Goal: Task Accomplishment & Management: Use online tool/utility

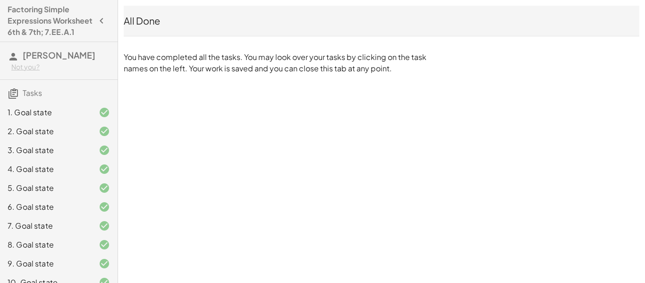
click at [100, 26] on icon "button" at bounding box center [101, 20] width 11 height 11
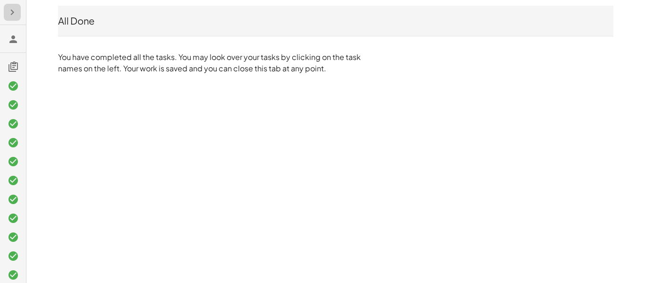
click at [13, 17] on icon "button" at bounding box center [12, 12] width 11 height 11
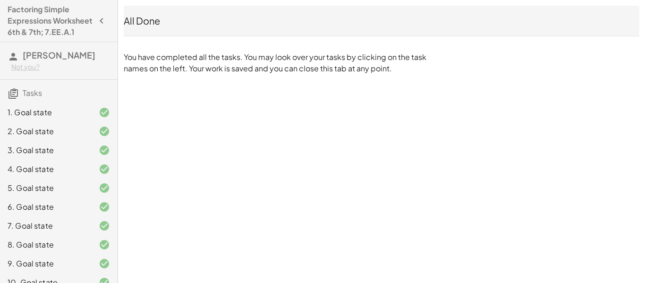
click at [258, 56] on p "You have completed all the tasks. You may look over your tasks by clicking on t…" at bounding box center [277, 62] width 307 height 23
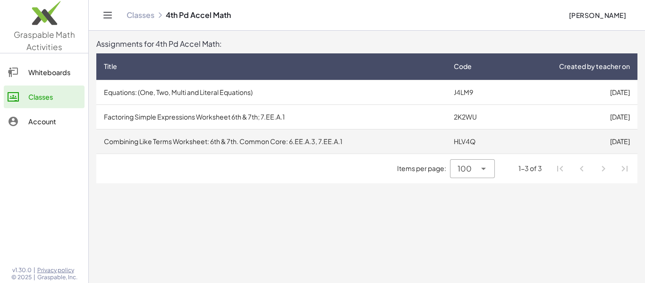
click at [182, 144] on td "Combining Like Terms Worksheet: 6th & 7th. Common Core: 6.EE.A.3, 7.EE.A.1" at bounding box center [271, 141] width 350 height 25
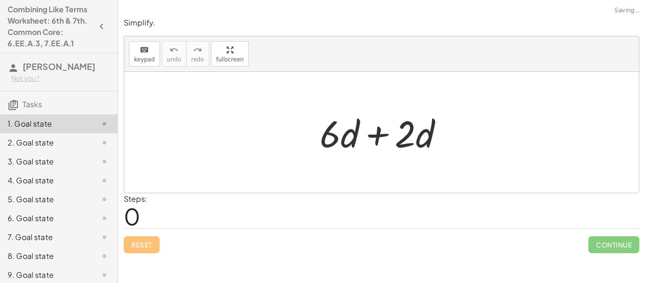
click at [362, 141] on div at bounding box center [385, 132] width 141 height 49
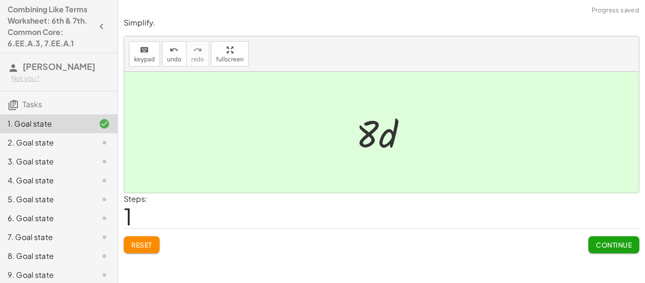
click at [603, 238] on button "Continue" at bounding box center [613, 244] width 51 height 17
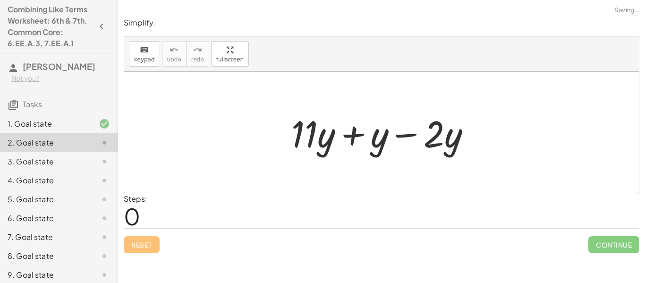
click at [370, 138] on div at bounding box center [385, 132] width 196 height 49
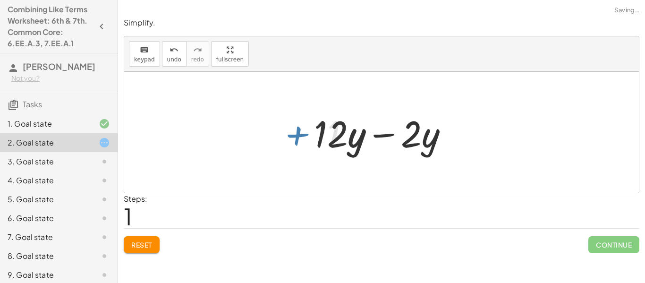
click at [392, 137] on div at bounding box center [384, 132] width 151 height 49
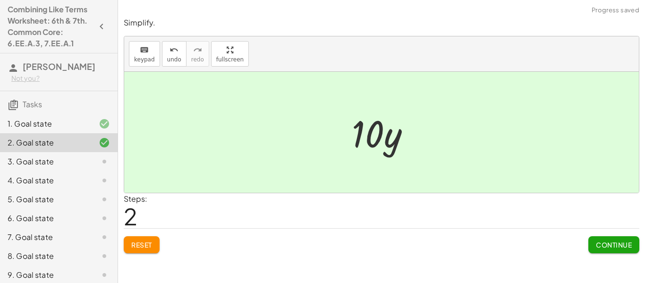
click at [596, 248] on span "Continue" at bounding box center [614, 244] width 36 height 9
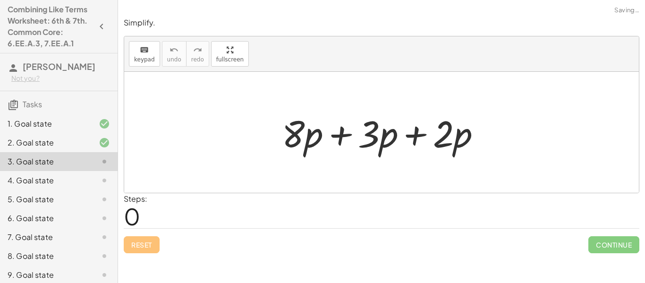
click at [397, 136] on div at bounding box center [385, 132] width 216 height 49
click at [392, 136] on div at bounding box center [385, 132] width 216 height 49
click at [397, 136] on div at bounding box center [385, 132] width 216 height 49
click at [422, 136] on div at bounding box center [385, 132] width 216 height 49
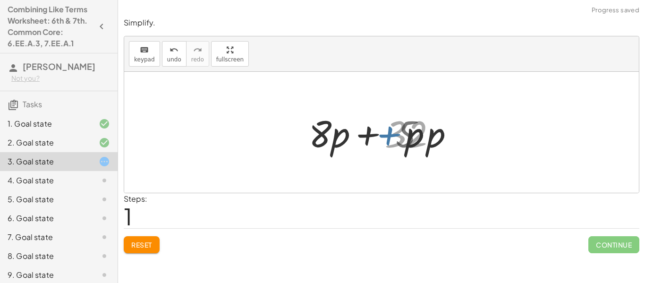
click at [419, 136] on div at bounding box center [385, 132] width 140 height 49
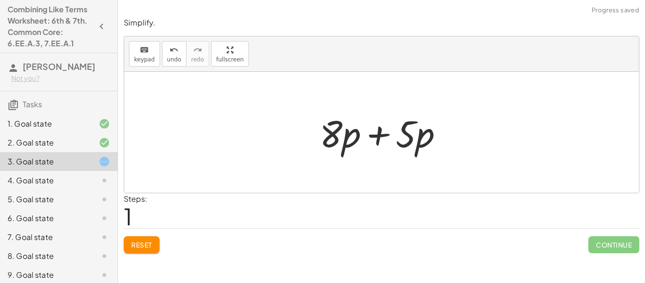
click at [380, 132] on div at bounding box center [385, 132] width 140 height 49
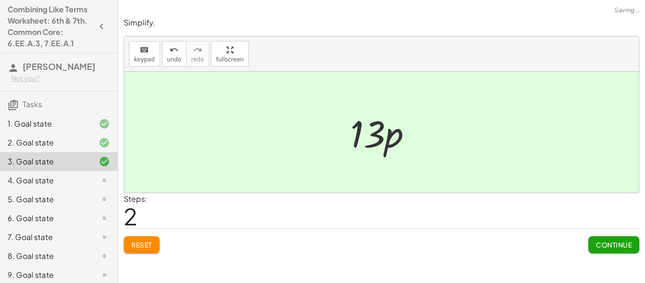
click at [629, 247] on span "Continue" at bounding box center [614, 244] width 36 height 9
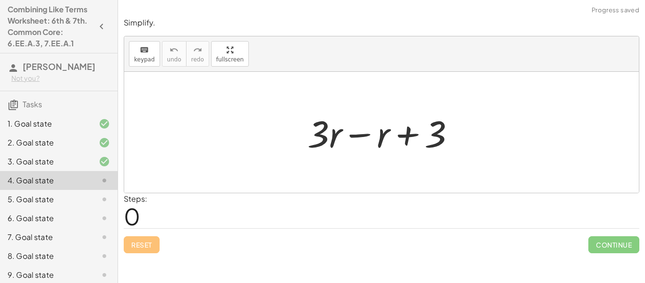
click at [356, 134] on div at bounding box center [385, 132] width 165 height 49
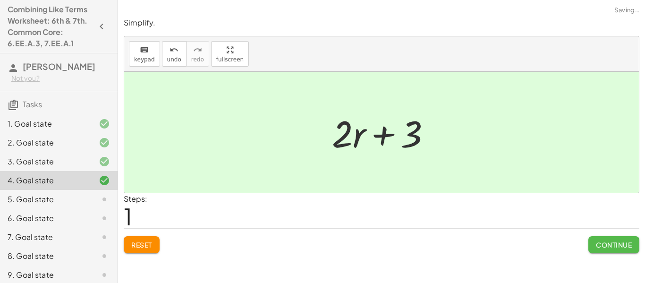
click at [618, 249] on button "Continue" at bounding box center [613, 244] width 51 height 17
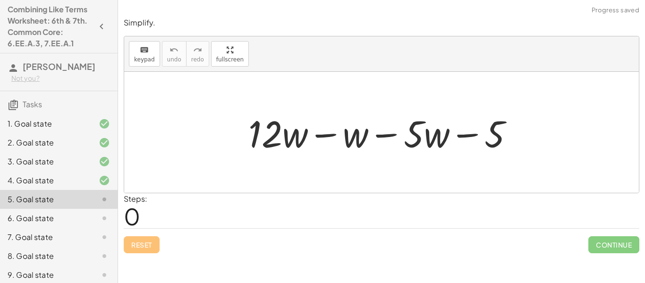
click at [398, 149] on div at bounding box center [385, 132] width 282 height 49
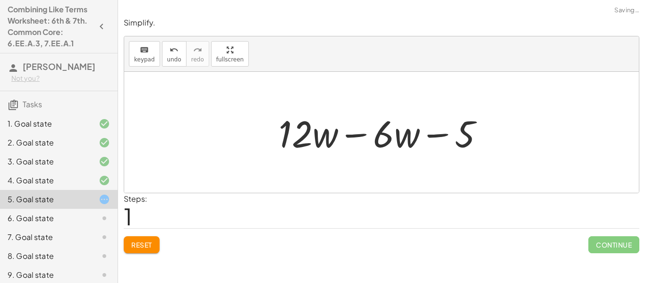
click at [373, 139] on div at bounding box center [385, 132] width 222 height 49
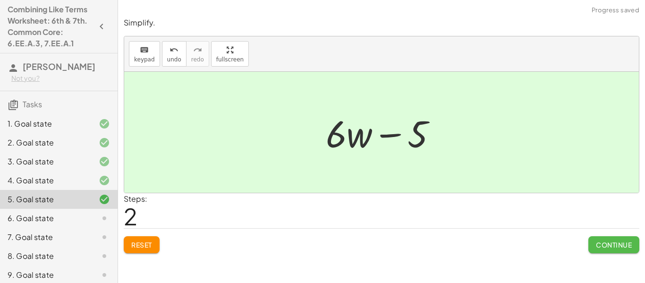
click at [615, 245] on span "Continue" at bounding box center [614, 244] width 36 height 9
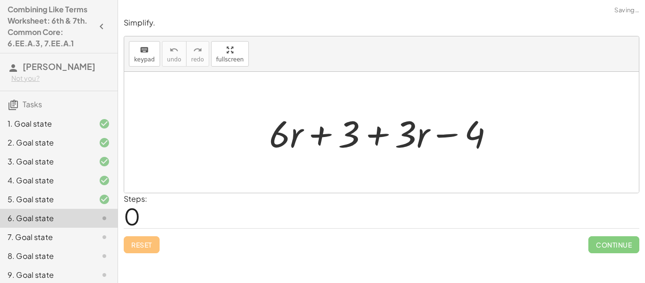
click at [358, 132] on div at bounding box center [385, 132] width 242 height 49
click at [311, 135] on div at bounding box center [385, 132] width 242 height 49
drag, startPoint x: 412, startPoint y: 133, endPoint x: 298, endPoint y: 135, distance: 113.4
click at [298, 135] on div at bounding box center [385, 132] width 242 height 49
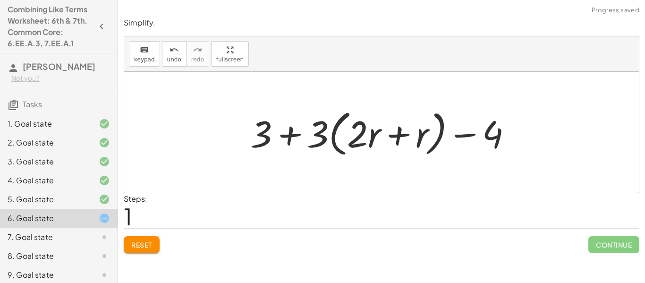
click at [353, 138] on div at bounding box center [385, 132] width 279 height 54
click at [330, 138] on div at bounding box center [385, 132] width 279 height 54
drag, startPoint x: 322, startPoint y: 132, endPoint x: 378, endPoint y: 134, distance: 55.8
click at [378, 134] on div at bounding box center [385, 132] width 279 height 54
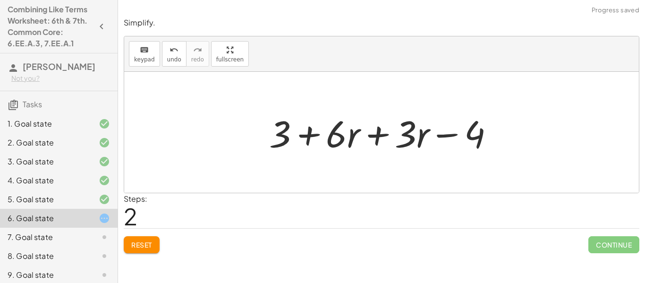
click at [377, 136] on div at bounding box center [385, 132] width 242 height 49
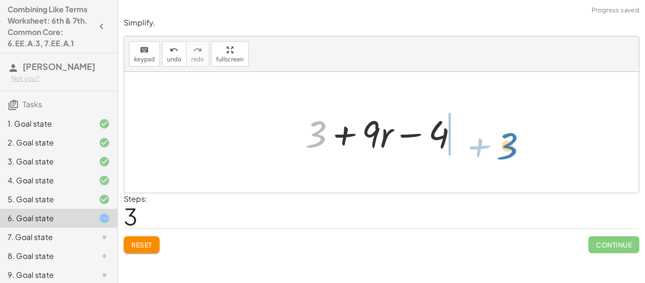
drag, startPoint x: 322, startPoint y: 132, endPoint x: 509, endPoint y: 144, distance: 187.4
click at [509, 144] on div "+ · 6 · r + 3 + · 3 · r − 4 + · 3 · 2 · r + 3 + · 3 · r − 4 + 3 + · 3 · ( + · 2…" at bounding box center [381, 132] width 515 height 121
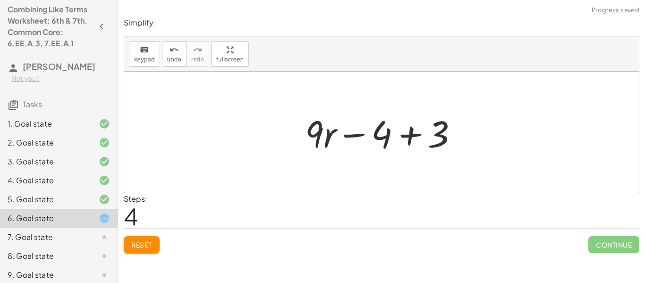
click at [440, 138] on div at bounding box center [385, 132] width 170 height 49
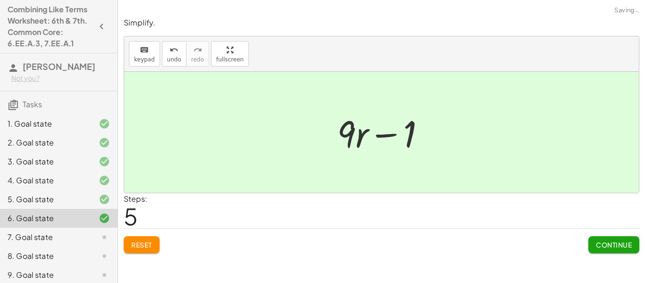
click at [606, 242] on span "Continue" at bounding box center [614, 244] width 36 height 9
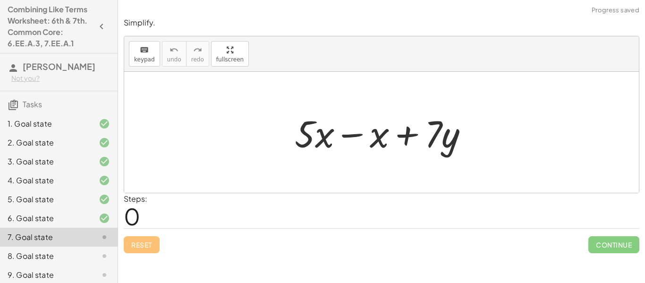
click at [336, 140] on div at bounding box center [385, 132] width 191 height 49
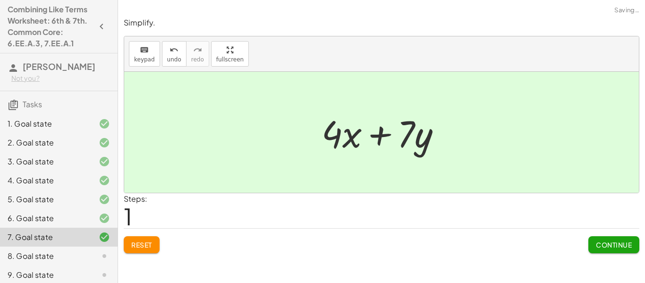
click at [600, 240] on span "Continue" at bounding box center [614, 244] width 36 height 9
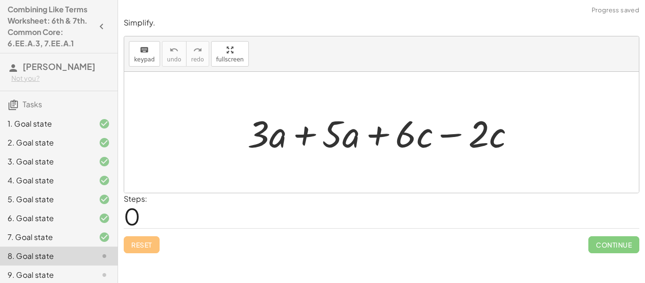
click at [304, 134] on div at bounding box center [385, 132] width 284 height 49
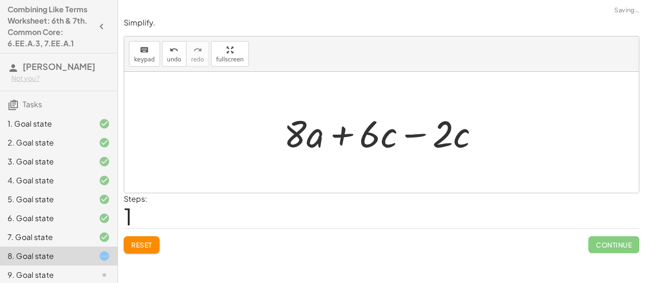
click at [378, 136] on div at bounding box center [385, 132] width 213 height 49
click at [399, 137] on div at bounding box center [385, 132] width 213 height 49
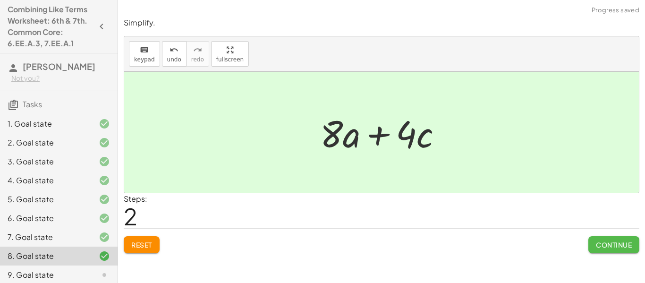
click at [596, 246] on span "Continue" at bounding box center [614, 244] width 36 height 9
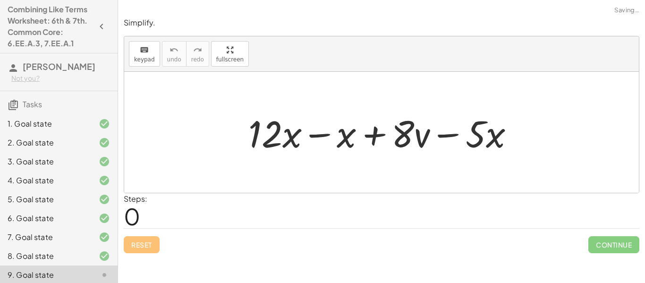
click at [331, 128] on div at bounding box center [385, 132] width 283 height 49
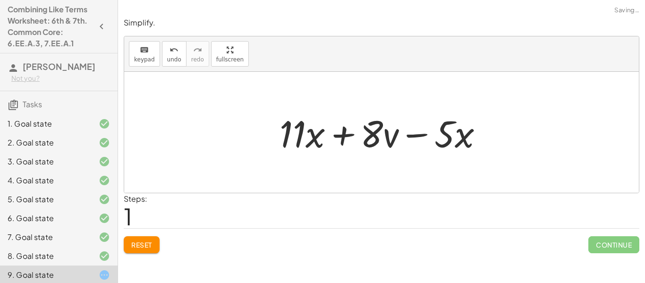
click at [407, 137] on div at bounding box center [385, 132] width 221 height 49
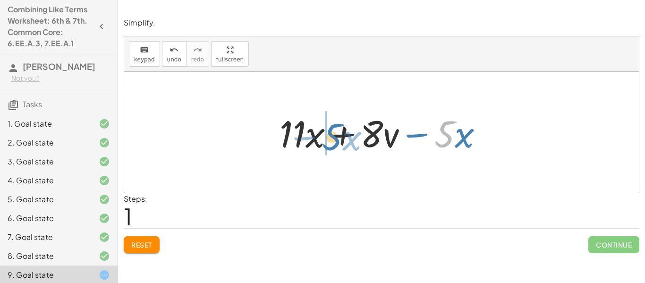
drag, startPoint x: 453, startPoint y: 135, endPoint x: 340, endPoint y: 137, distance: 113.4
click at [340, 137] on div at bounding box center [385, 132] width 221 height 49
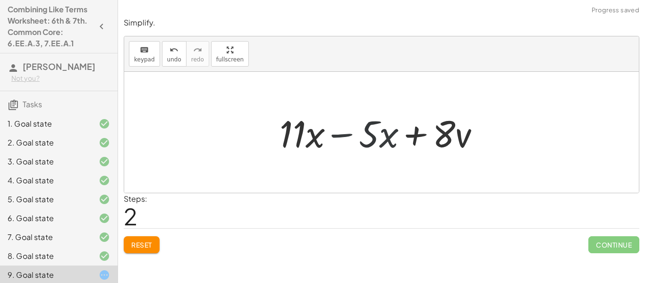
click at [310, 134] on div at bounding box center [385, 132] width 221 height 49
click at [344, 135] on div at bounding box center [385, 132] width 221 height 49
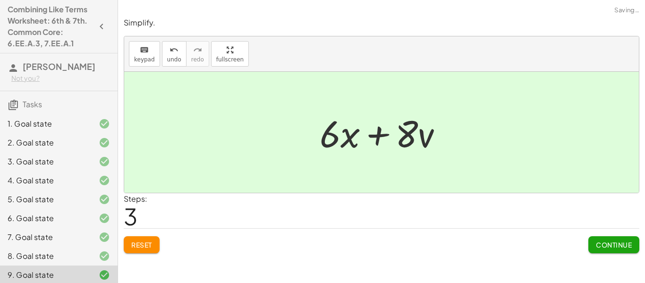
click at [605, 241] on span "Continue" at bounding box center [614, 244] width 36 height 9
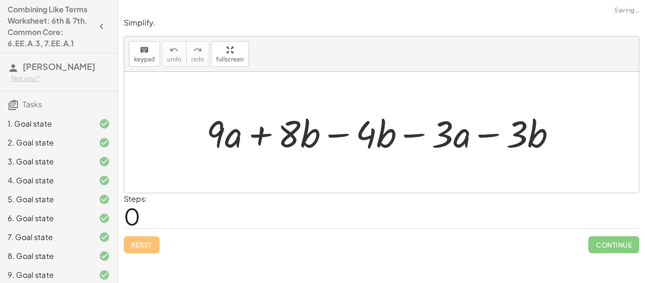
click at [342, 128] on div at bounding box center [385, 132] width 367 height 49
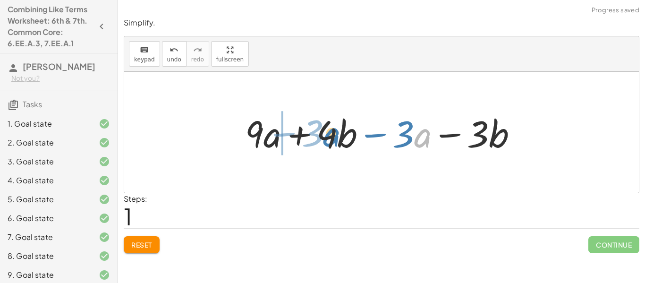
drag, startPoint x: 419, startPoint y: 136, endPoint x: 328, endPoint y: 136, distance: 91.2
click at [328, 136] on div at bounding box center [385, 132] width 290 height 49
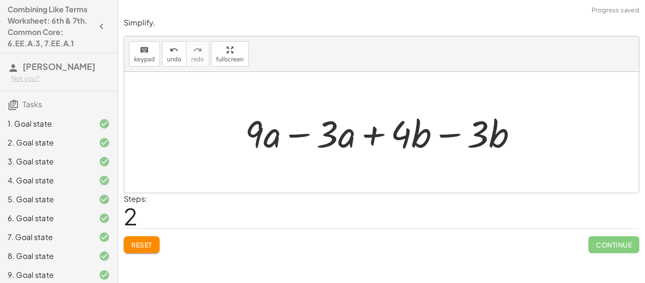
click at [312, 134] on div at bounding box center [385, 132] width 290 height 49
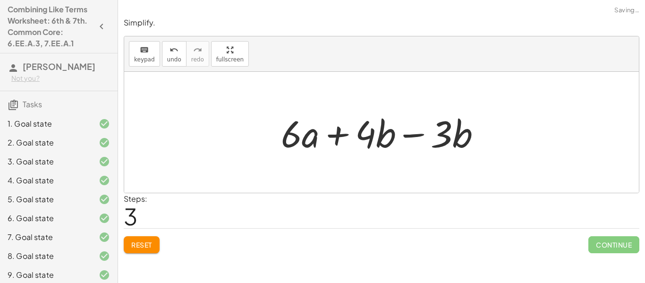
click at [393, 135] on div at bounding box center [384, 132] width 217 height 49
click at [423, 137] on div at bounding box center [384, 132] width 217 height 49
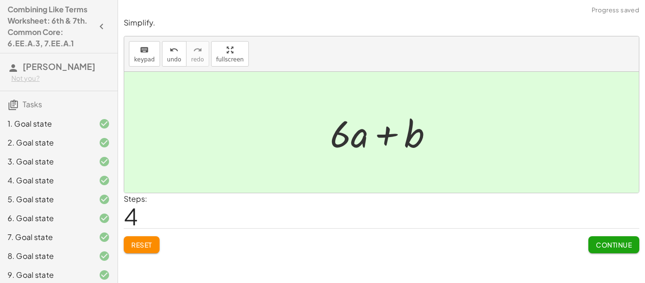
click at [595, 236] on button "Continue" at bounding box center [613, 244] width 51 height 17
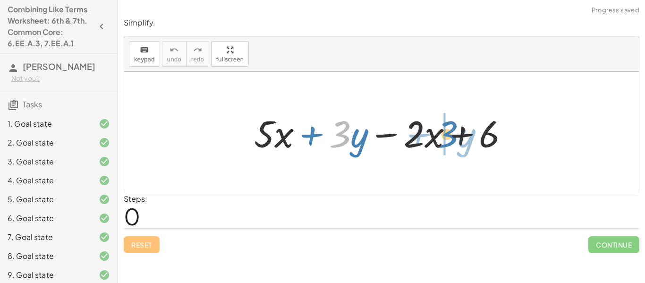
drag, startPoint x: 342, startPoint y: 136, endPoint x: 450, endPoint y: 136, distance: 107.7
click at [450, 136] on div at bounding box center [385, 132] width 272 height 49
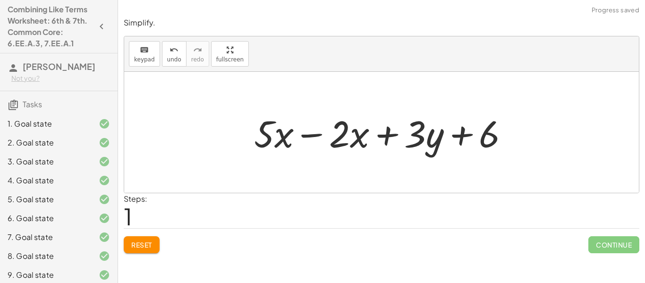
click at [312, 137] on div at bounding box center [385, 132] width 272 height 49
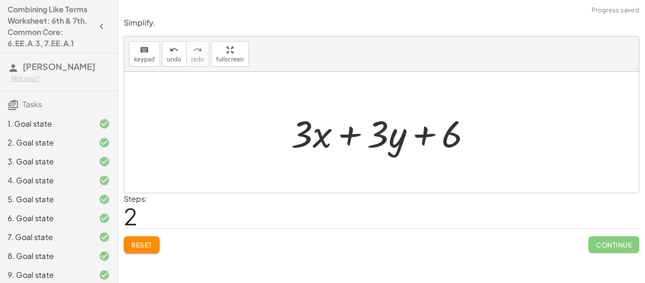
click at [360, 134] on div at bounding box center [385, 132] width 198 height 49
click at [445, 134] on div at bounding box center [385, 132] width 198 height 49
drag, startPoint x: 380, startPoint y: 130, endPoint x: 297, endPoint y: 128, distance: 83.6
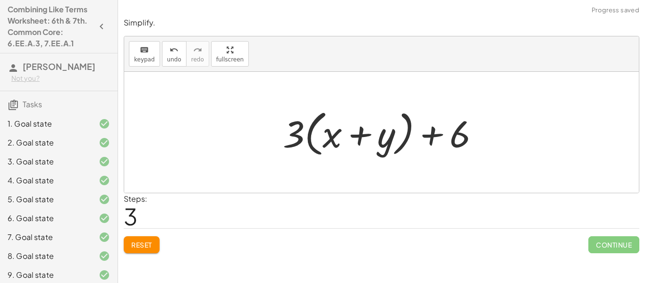
click at [448, 143] on div at bounding box center [384, 132] width 213 height 54
click at [389, 138] on div at bounding box center [384, 132] width 213 height 54
click at [364, 135] on div at bounding box center [384, 132] width 213 height 54
click at [338, 135] on div at bounding box center [384, 132] width 213 height 54
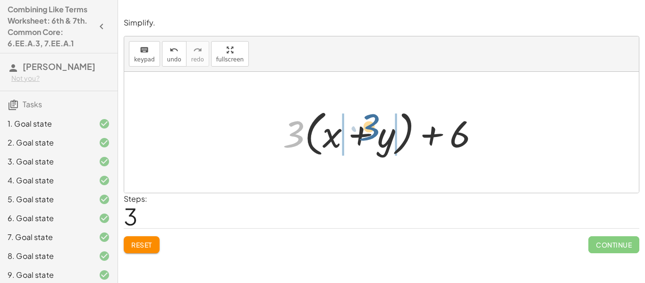
drag, startPoint x: 290, startPoint y: 130, endPoint x: 365, endPoint y: 124, distance: 75.8
click at [365, 124] on div at bounding box center [384, 132] width 213 height 54
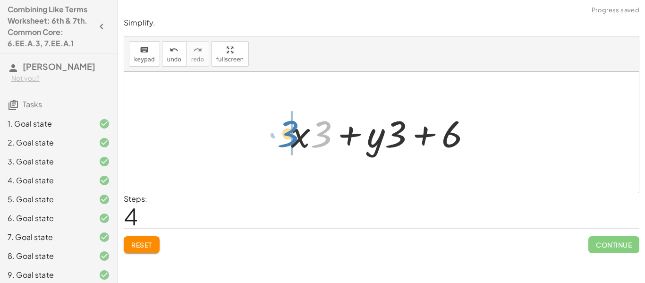
drag, startPoint x: 325, startPoint y: 127, endPoint x: 292, endPoint y: 127, distance: 33.5
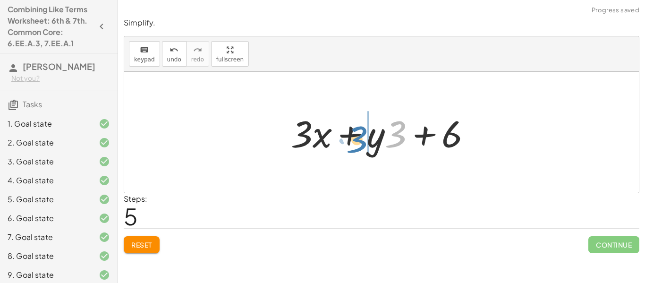
drag, startPoint x: 397, startPoint y: 135, endPoint x: 361, endPoint y: 139, distance: 36.1
click at [361, 139] on div at bounding box center [385, 132] width 198 height 49
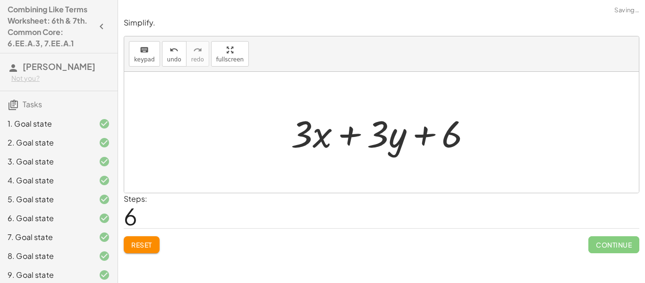
click at [419, 132] on div at bounding box center [385, 132] width 198 height 49
drag, startPoint x: 452, startPoint y: 132, endPoint x: 282, endPoint y: 129, distance: 169.6
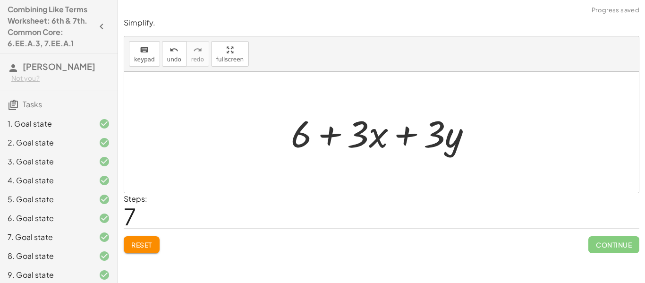
click at [405, 132] on div at bounding box center [385, 132] width 198 height 49
click at [616, 233] on div "Continue" at bounding box center [613, 241] width 51 height 25
click at [152, 241] on span "Reset" at bounding box center [141, 244] width 21 height 9
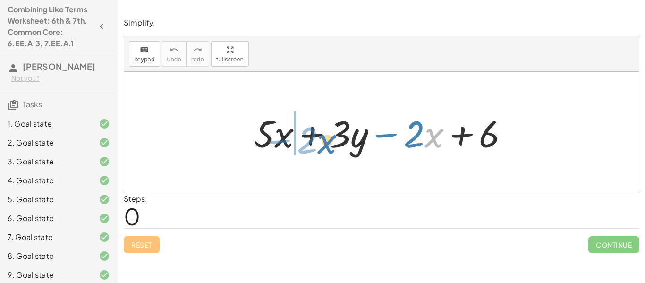
drag, startPoint x: 425, startPoint y: 130, endPoint x: 315, endPoint y: 136, distance: 109.7
click at [315, 136] on div at bounding box center [385, 132] width 272 height 49
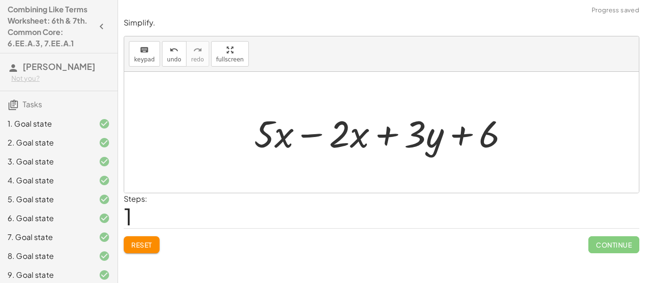
click at [315, 136] on div at bounding box center [385, 132] width 272 height 49
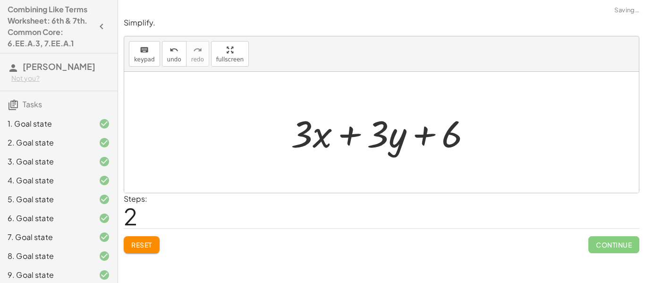
click at [385, 145] on div at bounding box center [385, 132] width 198 height 49
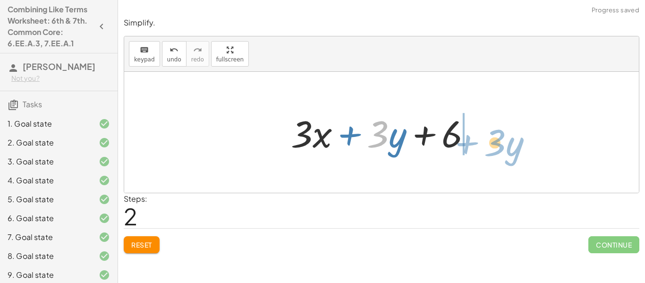
drag, startPoint x: 384, startPoint y: 136, endPoint x: 509, endPoint y: 139, distance: 125.2
click at [509, 139] on div "+ · 5 · x + · 3 · y − · 2 · x + 6 + · 5 · x − · 2 · x + · 3 · y + 6 · 3 + · y +…" at bounding box center [381, 132] width 515 height 121
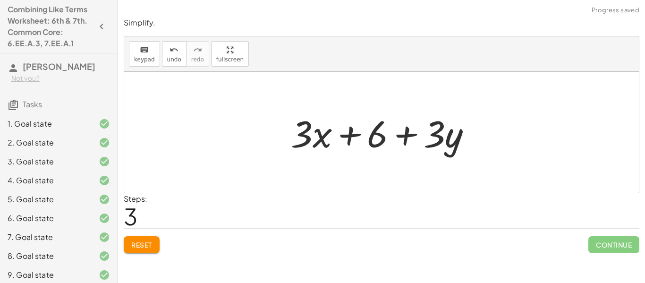
click at [395, 135] on div at bounding box center [385, 132] width 198 height 49
click at [415, 135] on div at bounding box center [385, 132] width 198 height 49
drag, startPoint x: 439, startPoint y: 140, endPoint x: 297, endPoint y: 142, distance: 141.7
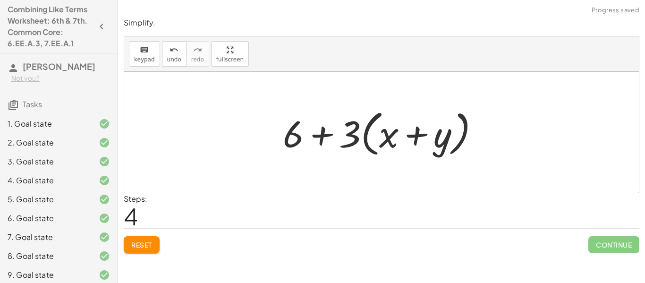
click at [354, 135] on div at bounding box center [384, 132] width 213 height 54
click at [373, 136] on div at bounding box center [384, 132] width 213 height 54
click at [295, 134] on div at bounding box center [384, 132] width 213 height 54
click at [345, 127] on div at bounding box center [384, 132] width 213 height 54
click at [337, 137] on div at bounding box center [384, 132] width 213 height 54
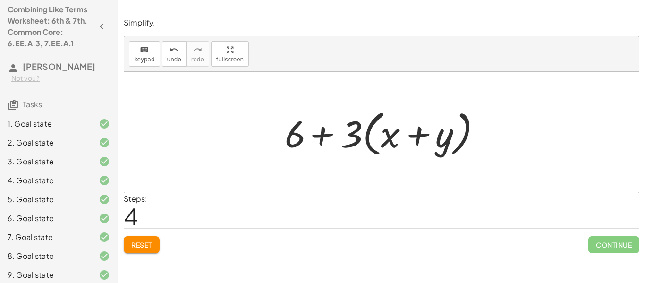
click at [329, 136] on div at bounding box center [384, 132] width 213 height 54
click at [322, 135] on div at bounding box center [384, 132] width 213 height 54
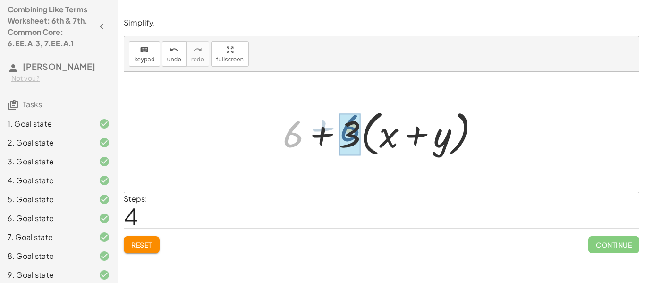
drag, startPoint x: 293, startPoint y: 131, endPoint x: 335, endPoint y: 128, distance: 42.2
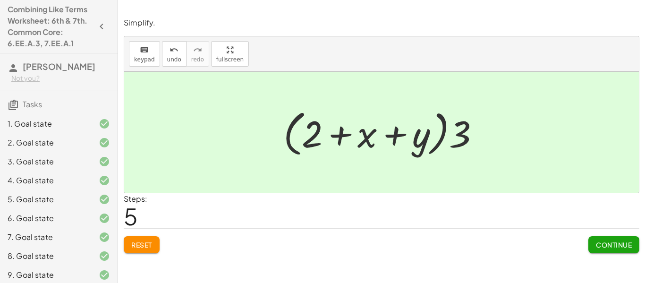
click at [599, 248] on span "Continue" at bounding box center [614, 244] width 36 height 9
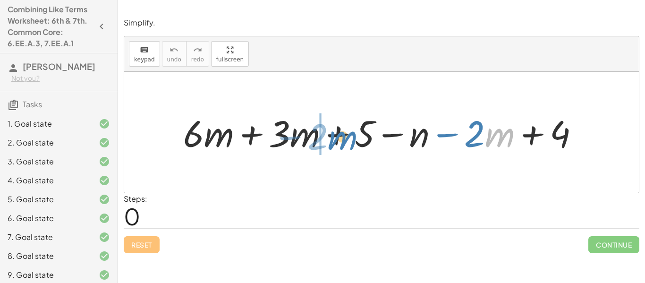
drag, startPoint x: 489, startPoint y: 140, endPoint x: 330, endPoint y: 142, distance: 159.2
click at [330, 142] on div at bounding box center [385, 132] width 413 height 48
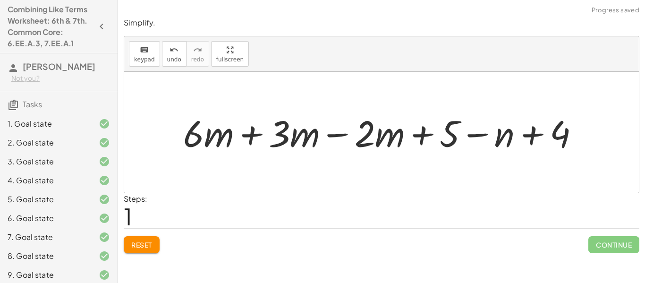
click at [288, 130] on div at bounding box center [385, 132] width 413 height 48
click at [351, 136] on div at bounding box center [385, 132] width 413 height 48
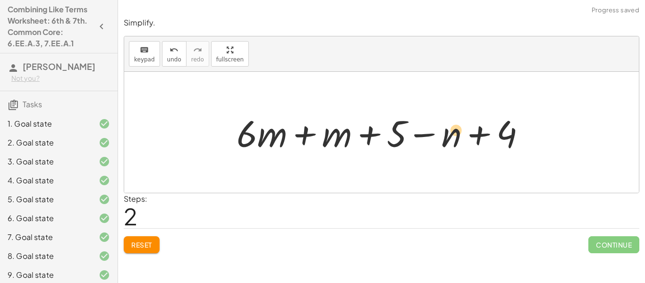
drag, startPoint x: 449, startPoint y: 145, endPoint x: 453, endPoint y: 141, distance: 5.7
click at [453, 141] on div at bounding box center [385, 132] width 307 height 48
click at [307, 139] on div at bounding box center [385, 132] width 307 height 48
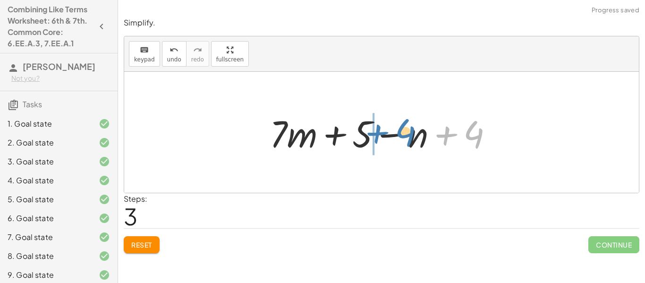
drag, startPoint x: 471, startPoint y: 131, endPoint x: 401, endPoint y: 129, distance: 70.9
click at [401, 129] on div at bounding box center [385, 132] width 240 height 49
click at [395, 131] on div at bounding box center [385, 132] width 240 height 49
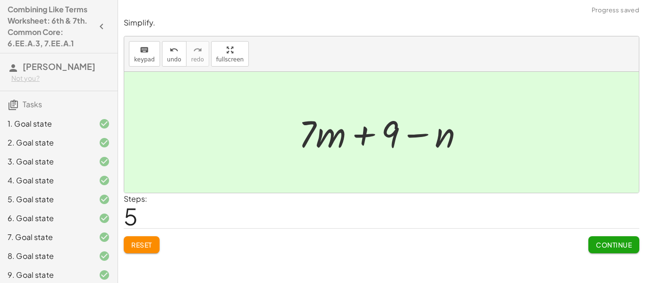
click at [597, 247] on span "Continue" at bounding box center [614, 244] width 36 height 9
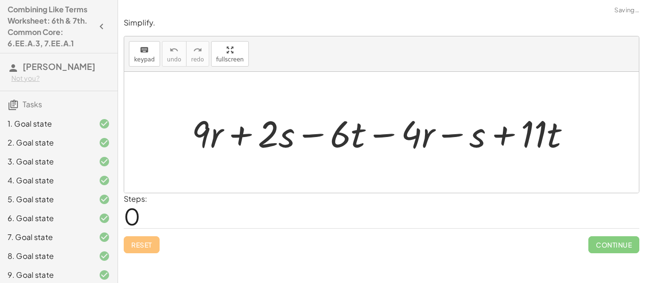
scroll to position [119, 0]
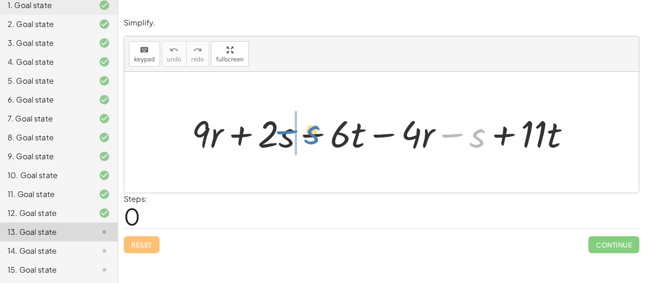
drag, startPoint x: 473, startPoint y: 135, endPoint x: 308, endPoint y: 132, distance: 164.4
click at [308, 132] on div at bounding box center [385, 132] width 396 height 49
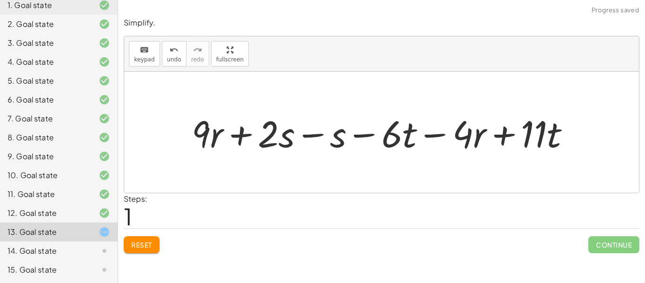
click at [303, 132] on div at bounding box center [385, 132] width 396 height 49
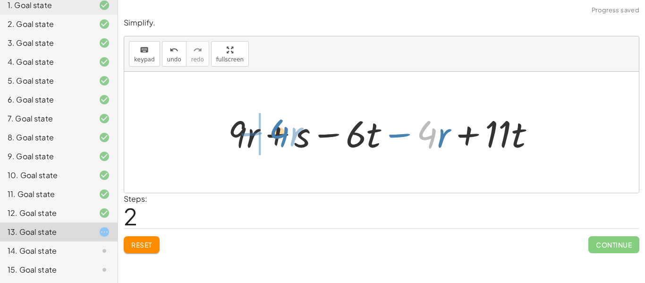
drag, startPoint x: 432, startPoint y: 134, endPoint x: 284, endPoint y: 132, distance: 147.8
click at [284, 132] on div at bounding box center [385, 132] width 324 height 49
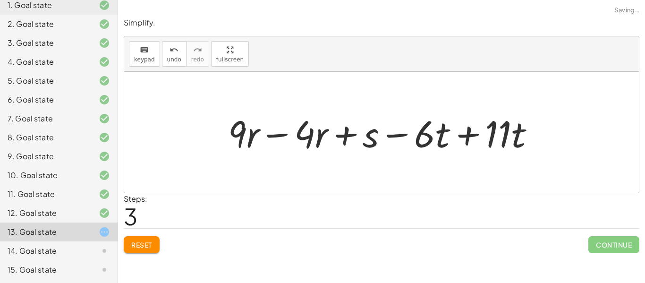
click at [271, 132] on div at bounding box center [385, 132] width 324 height 49
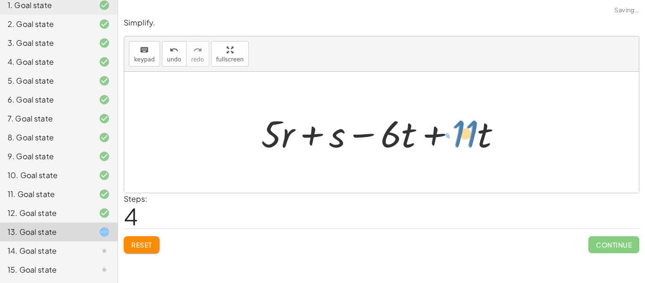
click at [474, 135] on div at bounding box center [384, 132] width 257 height 49
click at [442, 133] on div at bounding box center [384, 132] width 257 height 49
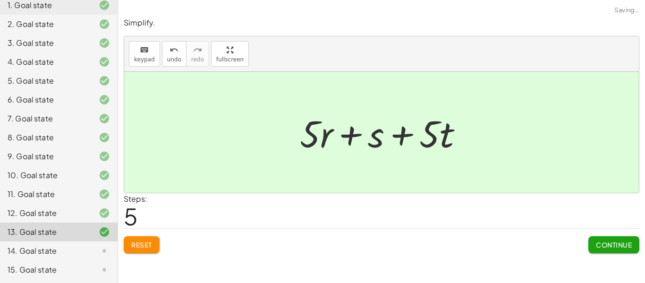
click at [599, 239] on button "Continue" at bounding box center [613, 244] width 51 height 17
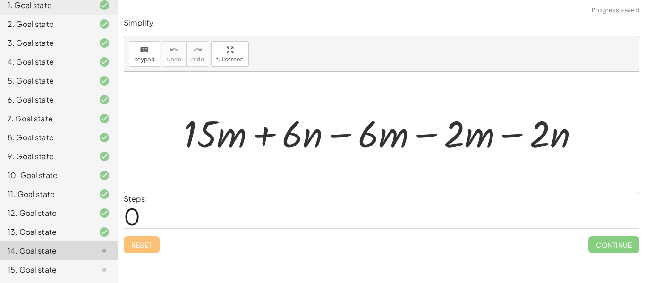
click at [431, 137] on div at bounding box center [385, 132] width 413 height 48
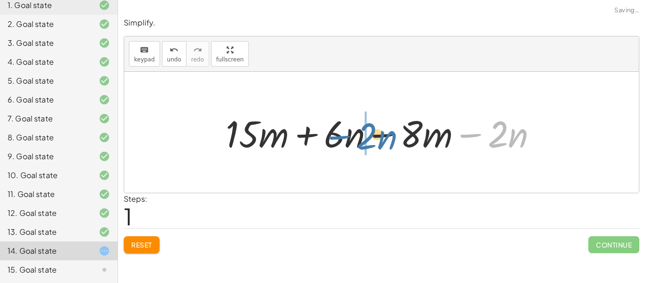
drag, startPoint x: 487, startPoint y: 137, endPoint x: 366, endPoint y: 140, distance: 121.9
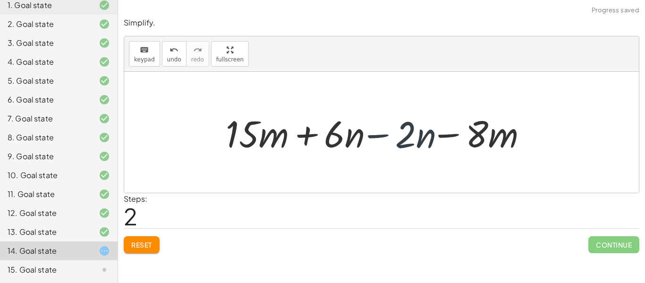
click at [366, 140] on div at bounding box center [385, 132] width 329 height 48
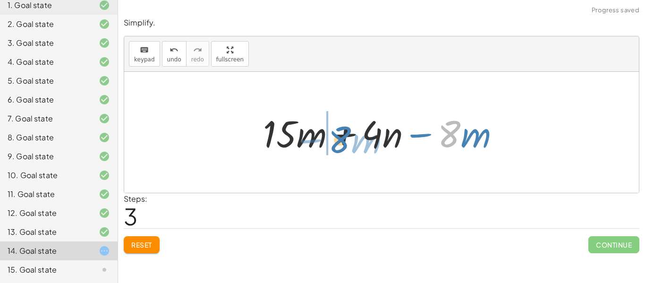
drag, startPoint x: 444, startPoint y: 132, endPoint x: 337, endPoint y: 137, distance: 106.9
click at [337, 137] on div at bounding box center [385, 132] width 254 height 49
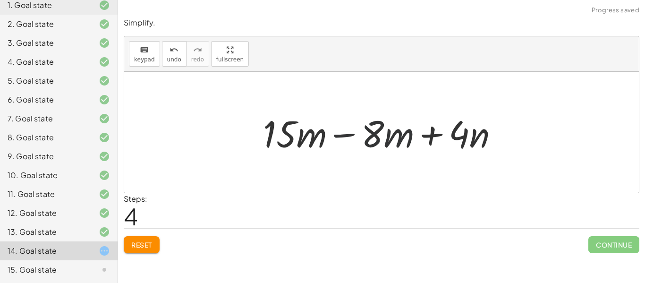
click at [319, 133] on div at bounding box center [385, 132] width 254 height 49
click at [342, 138] on div at bounding box center [385, 132] width 254 height 49
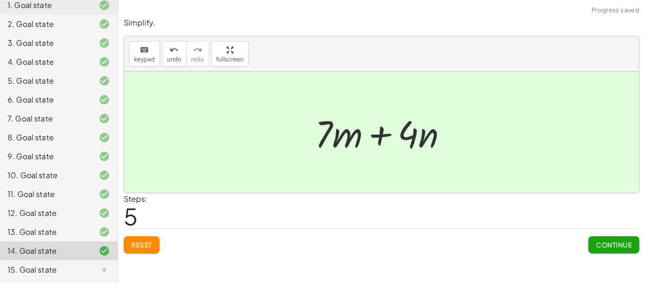
click at [599, 246] on span "Continue" at bounding box center [614, 244] width 36 height 9
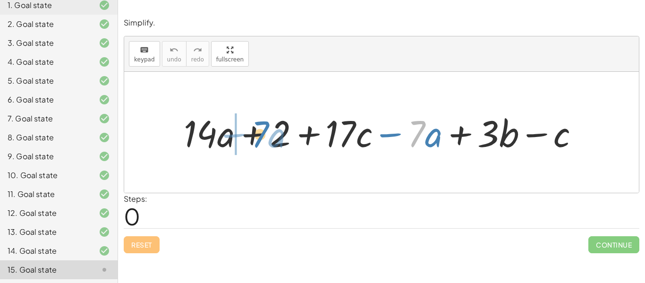
drag, startPoint x: 411, startPoint y: 137, endPoint x: 254, endPoint y: 137, distance: 157.7
click at [254, 137] on div at bounding box center [385, 132] width 413 height 48
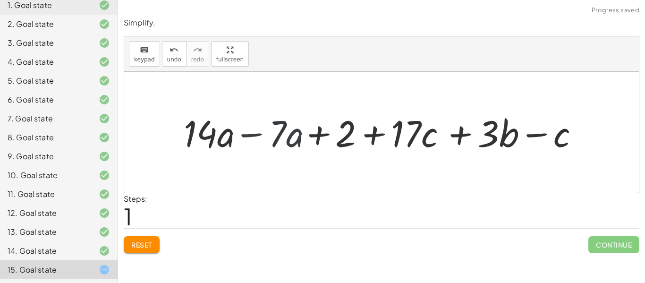
click at [205, 131] on div at bounding box center [385, 132] width 413 height 48
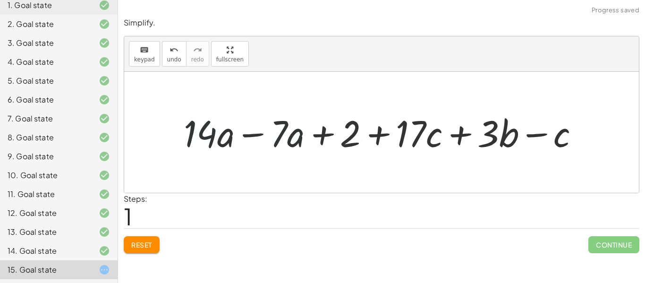
click at [234, 135] on div at bounding box center [385, 132] width 413 height 48
click at [285, 153] on div at bounding box center [385, 132] width 413 height 48
click at [273, 143] on div at bounding box center [385, 132] width 413 height 48
click at [267, 136] on div at bounding box center [385, 132] width 413 height 48
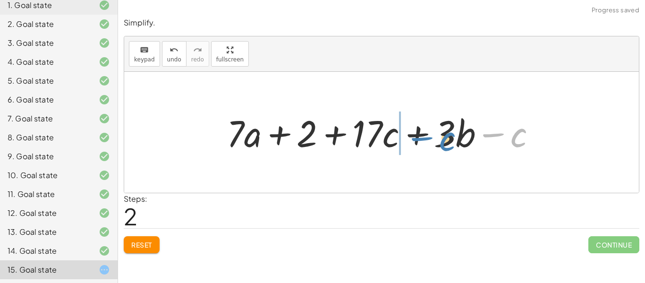
drag, startPoint x: 512, startPoint y: 137, endPoint x: 432, endPoint y: 142, distance: 80.4
click at [432, 142] on div at bounding box center [385, 132] width 326 height 48
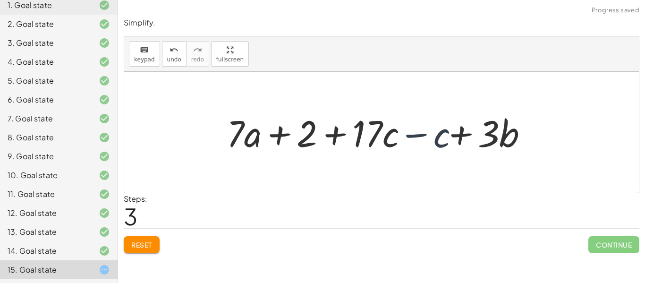
click at [424, 139] on div at bounding box center [385, 132] width 326 height 48
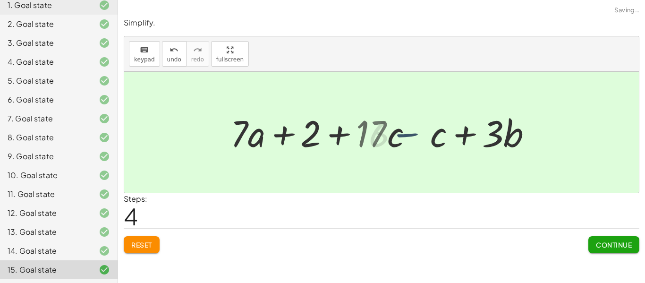
click at [424, 139] on div at bounding box center [385, 132] width 278 height 48
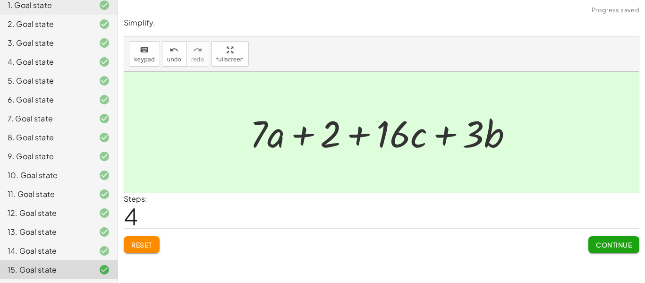
click at [630, 256] on div "Simplify. keyboard keypad undo undo redo redo fullscreen + · 14 · a + 2 + · 17 …" at bounding box center [381, 135] width 527 height 247
click at [618, 247] on span "Continue" at bounding box center [614, 244] width 36 height 9
